Goal: Task Accomplishment & Management: Manage account settings

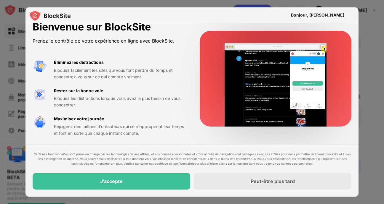
scroll to position [10, 0]
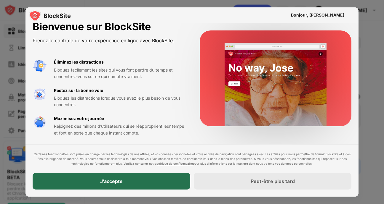
click at [154, 176] on div "J’accepte" at bounding box center [112, 181] width 158 height 17
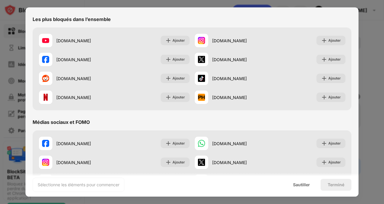
scroll to position [30, 0]
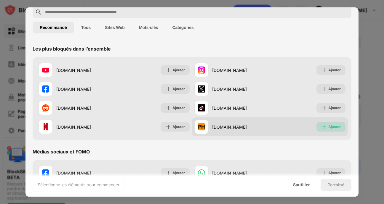
click at [322, 128] on img at bounding box center [324, 127] width 6 height 6
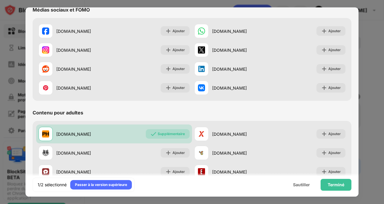
scroll to position [207, 0]
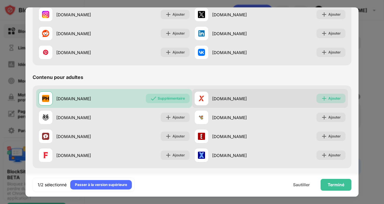
click at [329, 99] on div "Ajouter" at bounding box center [334, 99] width 12 height 6
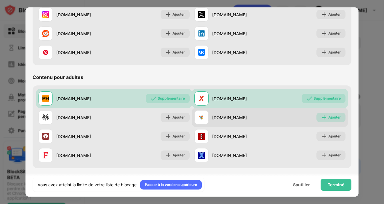
click at [330, 117] on div "Ajouter" at bounding box center [334, 118] width 12 height 6
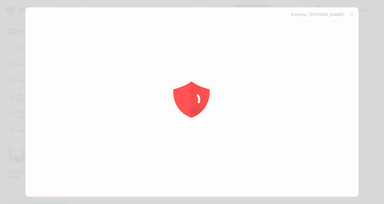
click at [329, 137] on div at bounding box center [192, 102] width 384 height 204
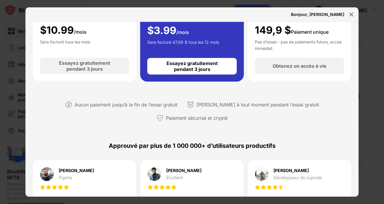
scroll to position [30, 0]
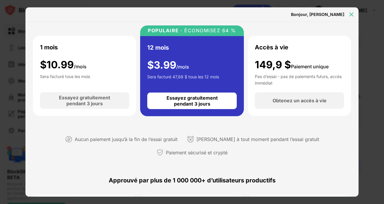
click at [351, 14] on img at bounding box center [351, 15] width 6 height 6
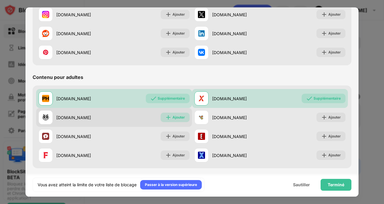
click at [165, 119] on img at bounding box center [168, 118] width 6 height 6
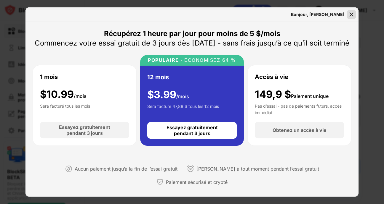
click at [352, 14] on img at bounding box center [351, 15] width 6 height 6
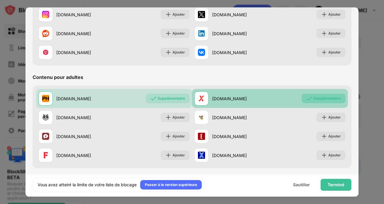
click at [314, 96] on div "Supplémentaire" at bounding box center [326, 99] width 27 height 6
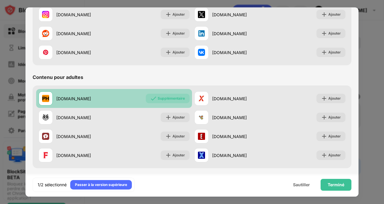
click at [161, 98] on div "Supplémentaire" at bounding box center [171, 99] width 27 height 6
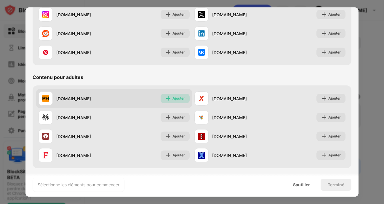
click at [172, 99] on div "Ajouter" at bounding box center [178, 99] width 12 height 6
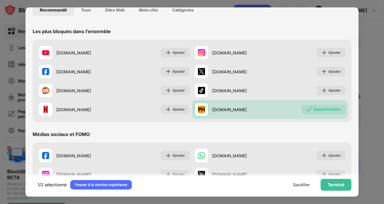
scroll to position [118, 0]
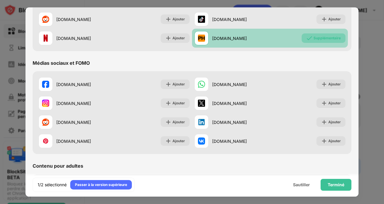
click at [313, 37] on div "Supplémentaire" at bounding box center [326, 38] width 27 height 6
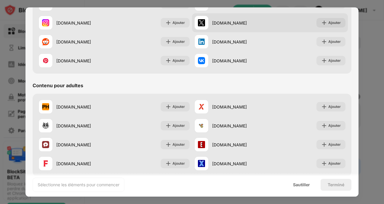
scroll to position [207, 0]
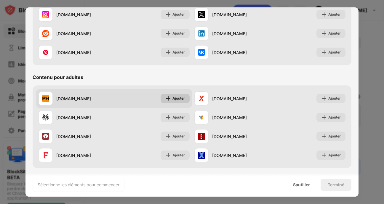
click at [174, 97] on div "Ajouter" at bounding box center [178, 99] width 12 height 6
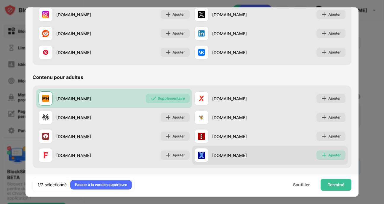
click at [320, 159] on div "Ajouter" at bounding box center [330, 155] width 29 height 9
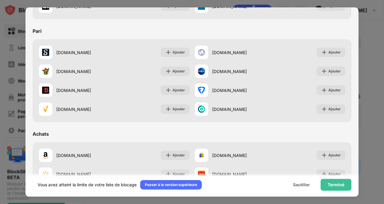
scroll to position [621, 0]
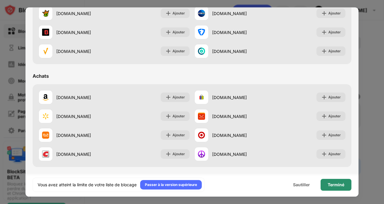
click at [337, 187] on div "Terminé" at bounding box center [335, 185] width 17 height 5
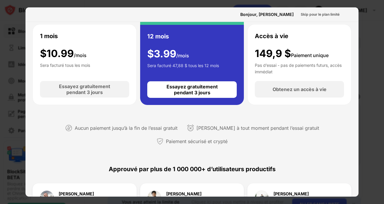
scroll to position [0, 0]
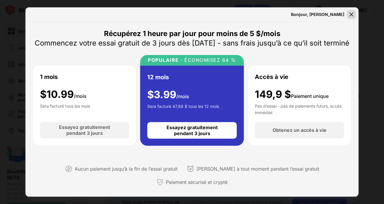
click at [353, 11] on div at bounding box center [350, 14] width 9 height 9
